Goal: Task Accomplishment & Management: Use online tool/utility

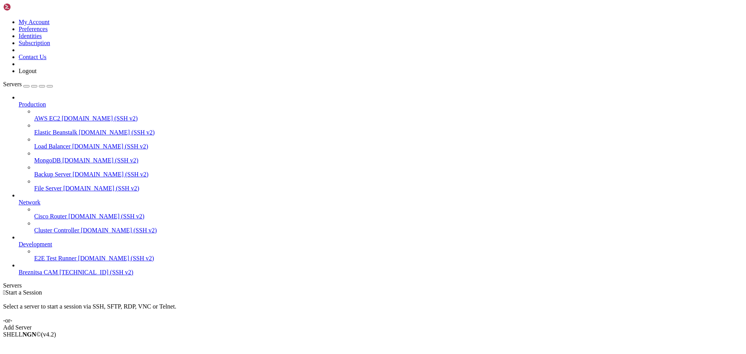
click at [59, 276] on span "[TECHNICAL_ID] (SSH v2)" at bounding box center [96, 272] width 74 height 7
click at [29, 276] on span "Breznitsa CAM" at bounding box center [38, 272] width 39 height 7
click at [59, 276] on span "[TECHNICAL_ID] (SSH v2)" at bounding box center [96, 272] width 74 height 7
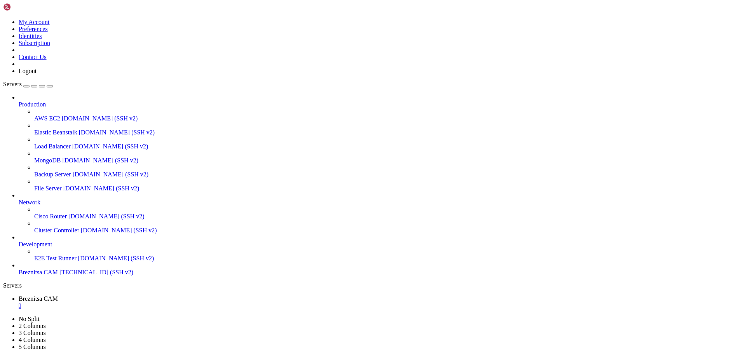
drag, startPoint x: 168, startPoint y: 599, endPoint x: 212, endPoint y: 657, distance: 72.9
